Goal: Task Accomplishment & Management: Complete application form

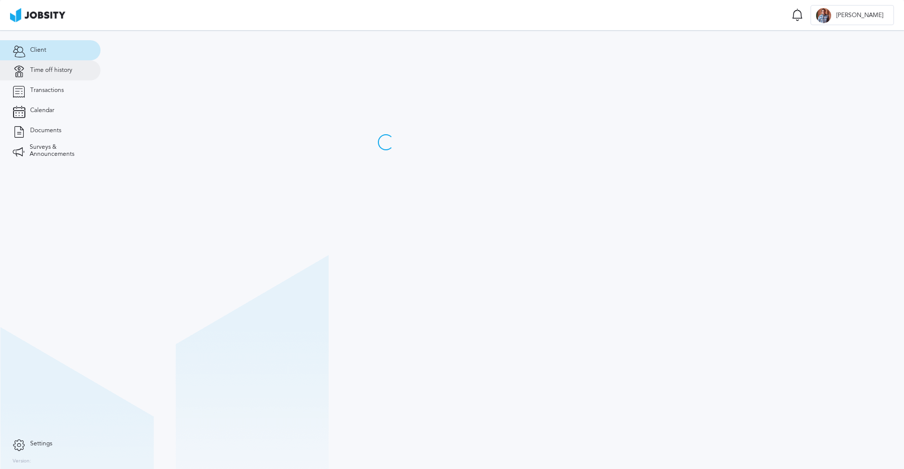
click at [54, 74] on span "Time off history" at bounding box center [51, 70] width 42 height 7
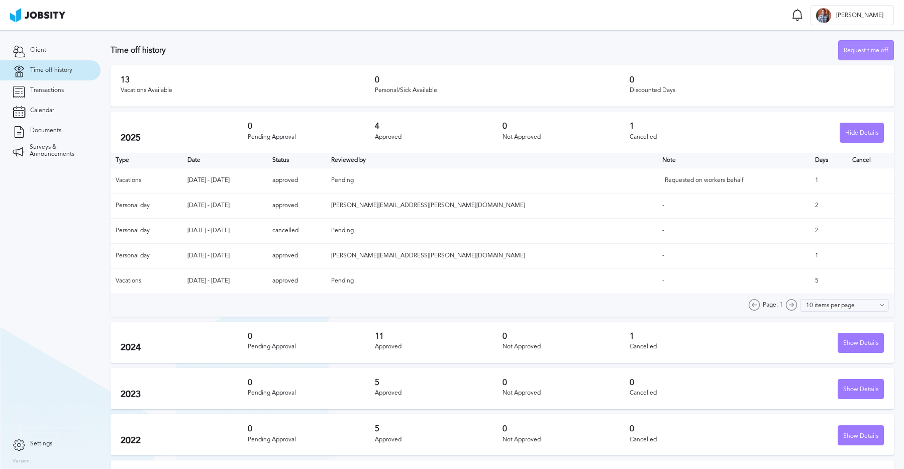
click at [858, 54] on div "Request time off" at bounding box center [866, 51] width 55 height 20
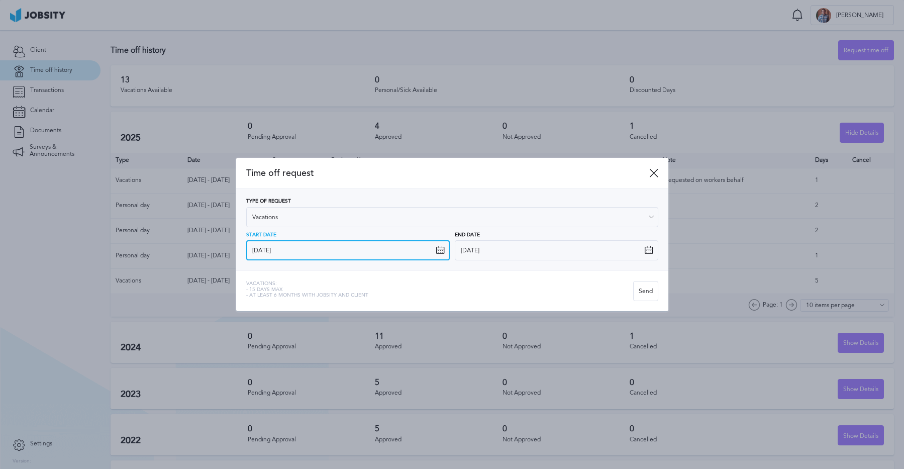
click at [315, 252] on input "[DATE]" at bounding box center [348, 250] width 204 height 20
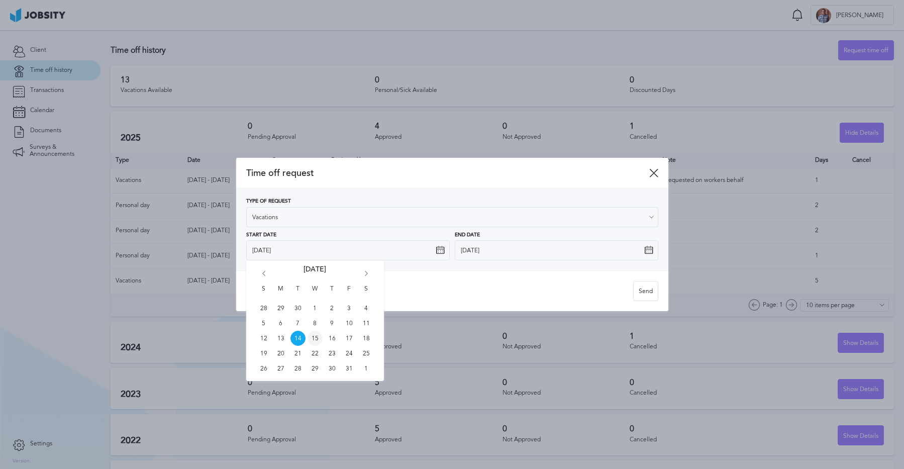
click at [316, 343] on span "15" at bounding box center [315, 338] width 15 height 15
type input "[DATE]"
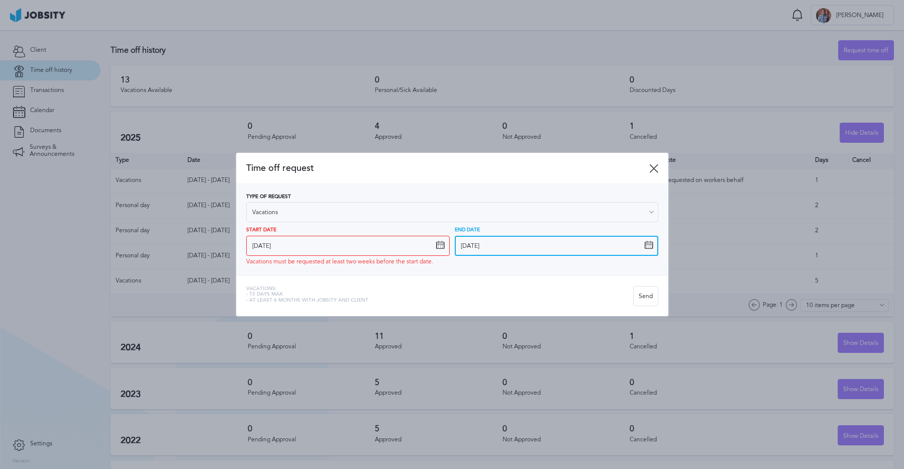
click at [537, 248] on input "[DATE]" at bounding box center [557, 246] width 204 height 20
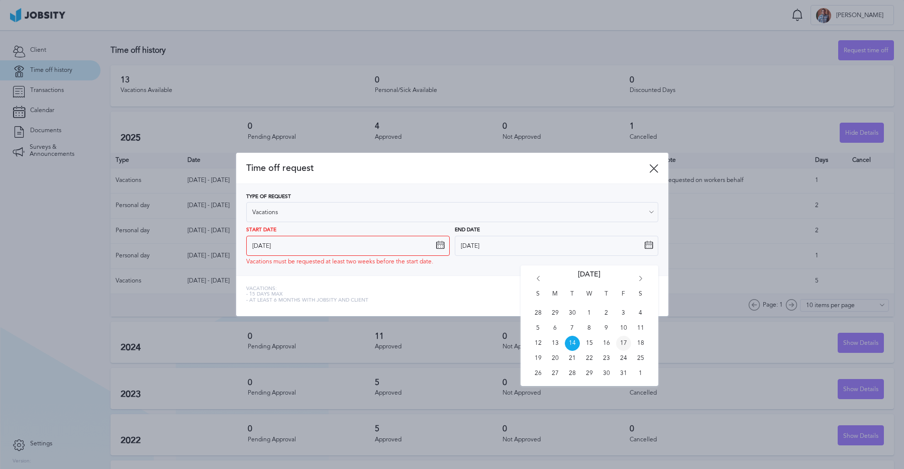
click at [625, 347] on span "17" at bounding box center [623, 343] width 15 height 15
type input "[DATE]"
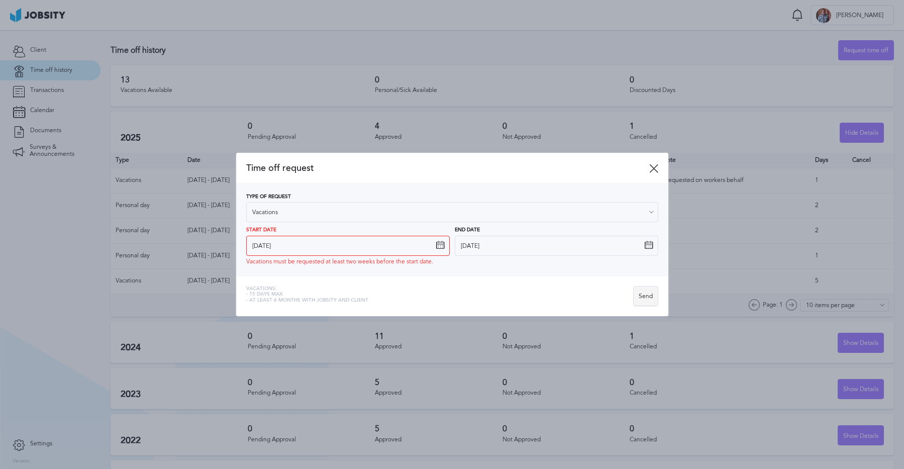
click at [645, 301] on div "Send" at bounding box center [646, 296] width 24 height 20
click at [656, 168] on icon at bounding box center [653, 168] width 9 height 9
